Goal: Navigation & Orientation: Find specific page/section

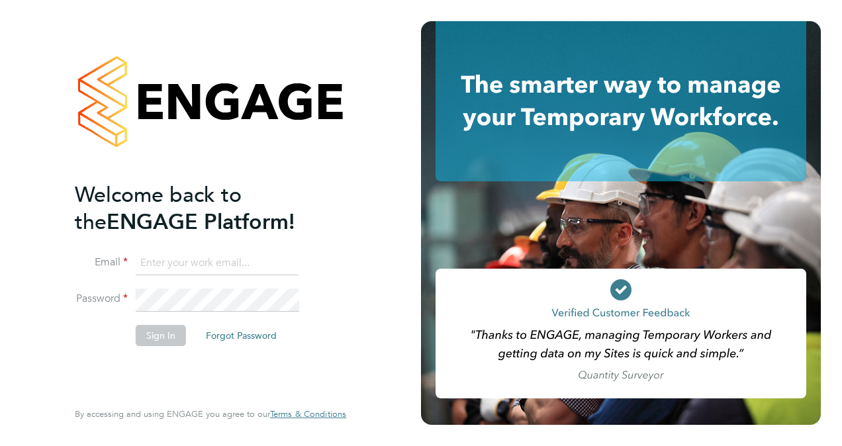
click at [200, 257] on input at bounding box center [218, 264] width 164 height 24
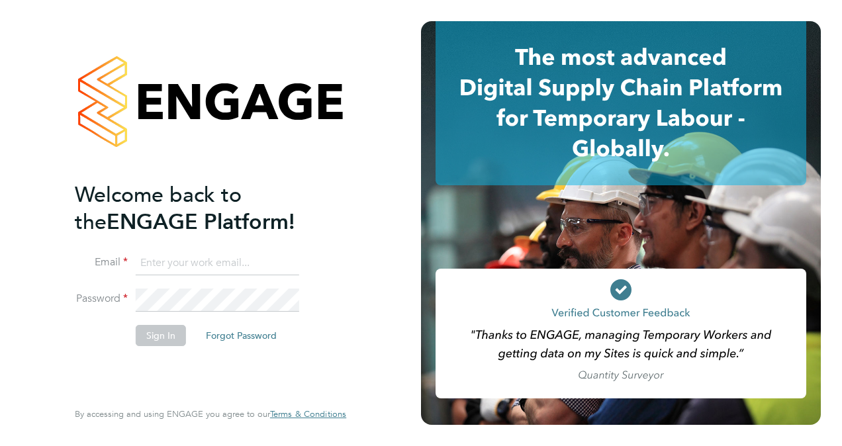
click at [230, 255] on input at bounding box center [218, 264] width 164 height 24
type input "[EMAIL_ADDRESS][PERSON_NAME][DOMAIN_NAME]"
click at [162, 336] on button "Sign In" at bounding box center [161, 335] width 50 height 21
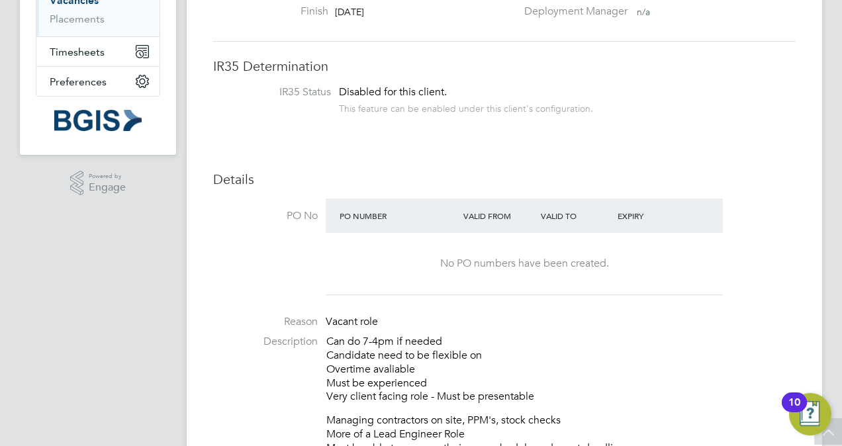
scroll to position [56, 0]
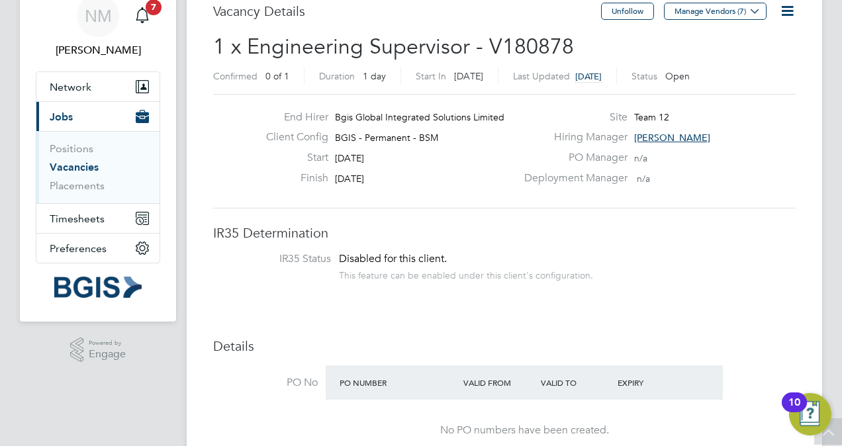
click at [79, 167] on link "Vacancies" at bounding box center [74, 167] width 49 height 13
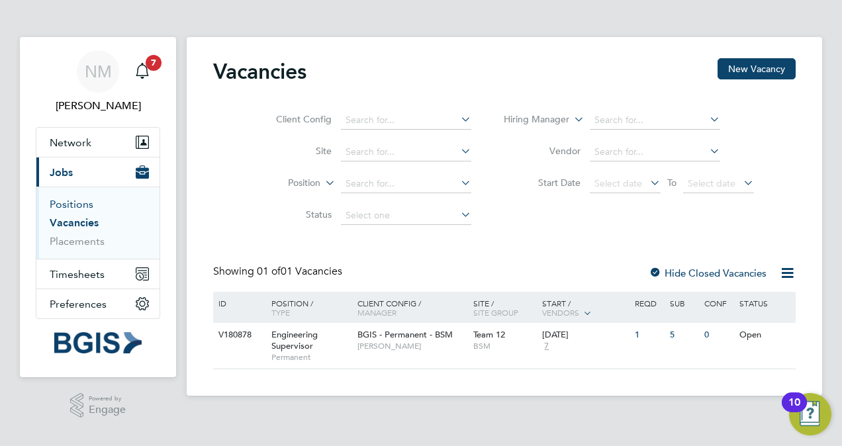
click at [72, 203] on link "Positions" at bounding box center [72, 204] width 44 height 13
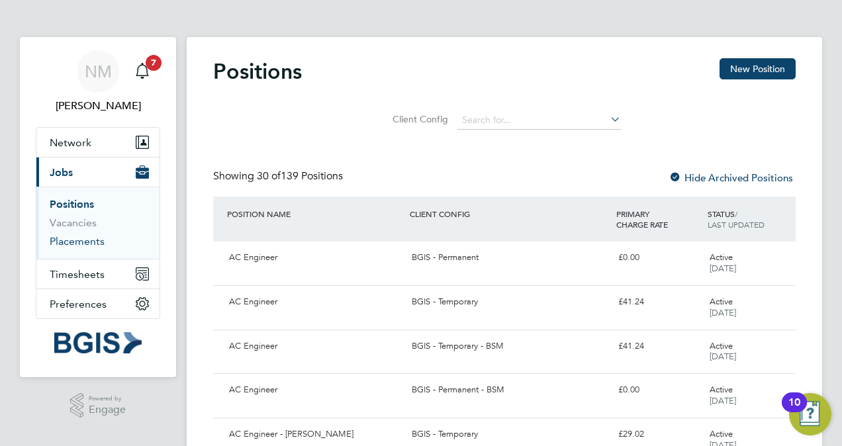
click at [74, 241] on link "Placements" at bounding box center [77, 241] width 55 height 13
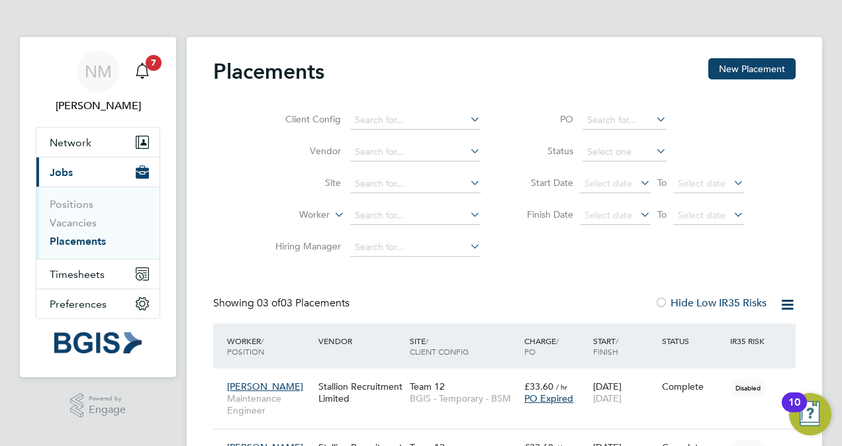
click at [66, 173] on span "Jobs" at bounding box center [61, 172] width 23 height 13
click at [76, 106] on span "Nilesh Makwana" at bounding box center [98, 106] width 124 height 16
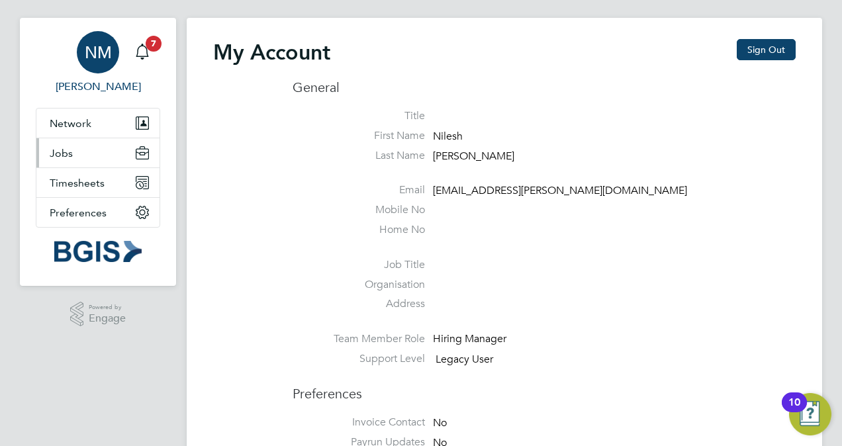
click at [56, 149] on span "Jobs" at bounding box center [61, 153] width 23 height 13
click at [69, 150] on span "Jobs" at bounding box center [61, 153] width 23 height 13
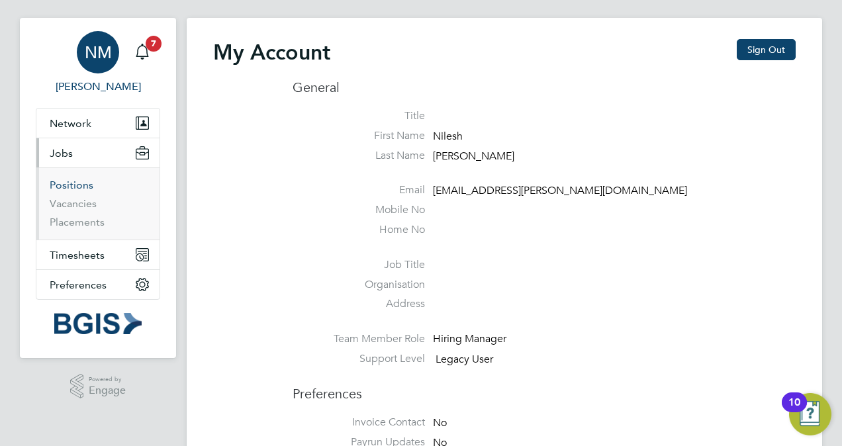
click at [70, 185] on link "Positions" at bounding box center [72, 185] width 44 height 13
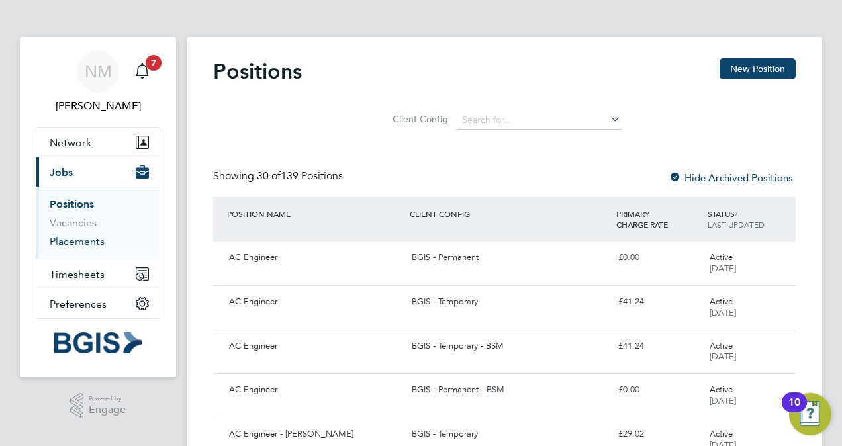
click at [63, 245] on link "Placements" at bounding box center [77, 241] width 55 height 13
